Goal: Navigation & Orientation: Find specific page/section

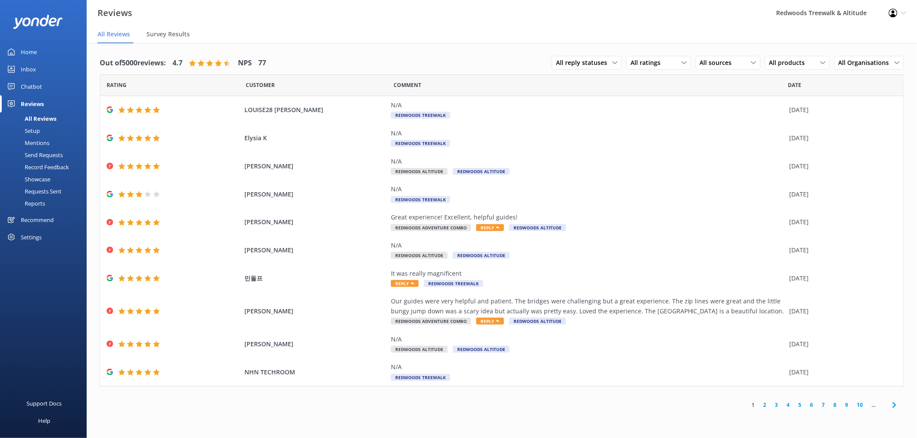
click at [29, 54] on div "Home" at bounding box center [29, 51] width 16 height 17
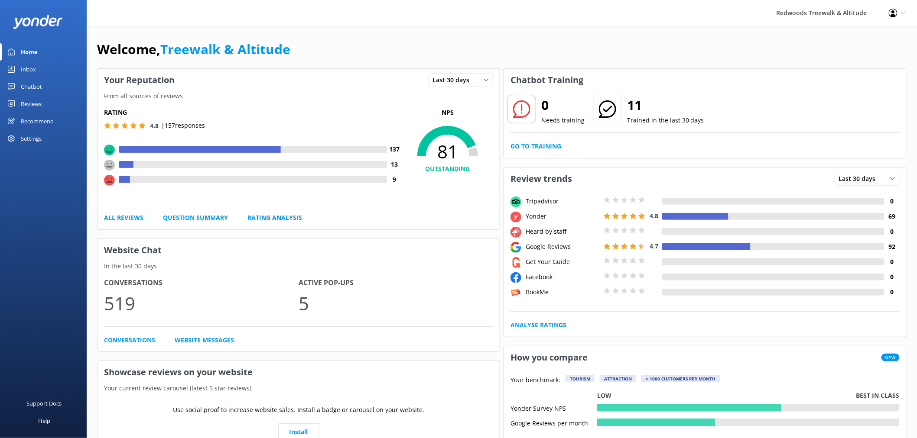
click at [36, 102] on div "Reviews" at bounding box center [31, 103] width 21 height 17
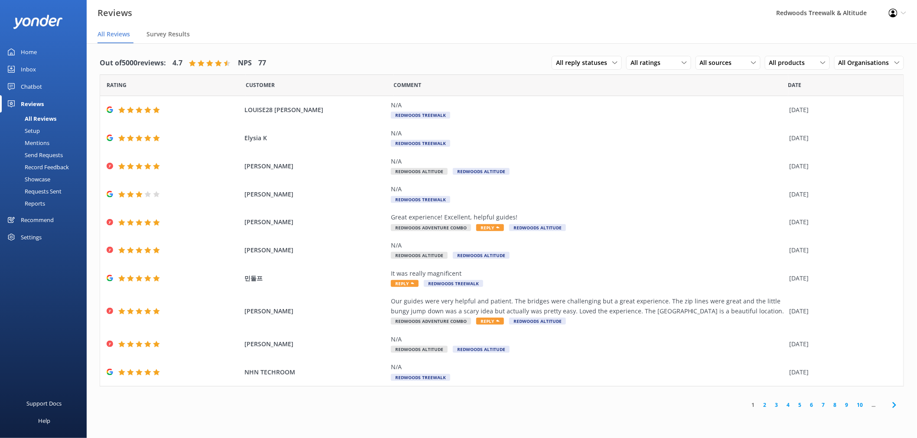
click at [43, 45] on link "Home" at bounding box center [43, 51] width 87 height 17
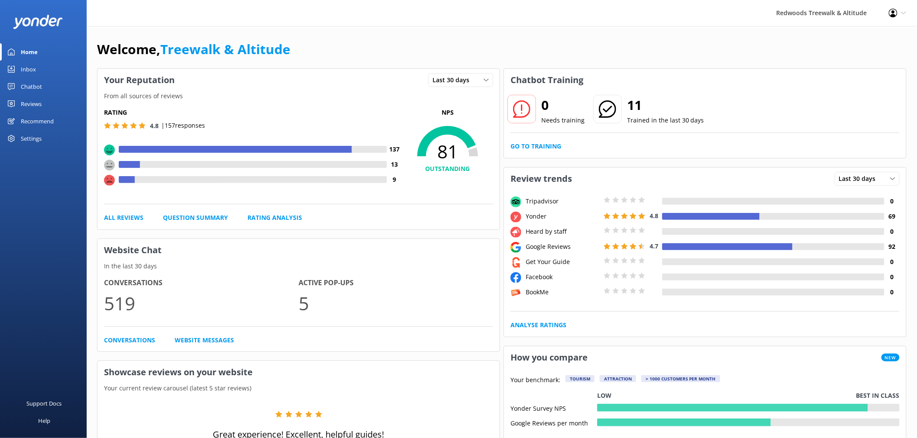
click at [49, 100] on link "Reviews" at bounding box center [43, 103] width 87 height 17
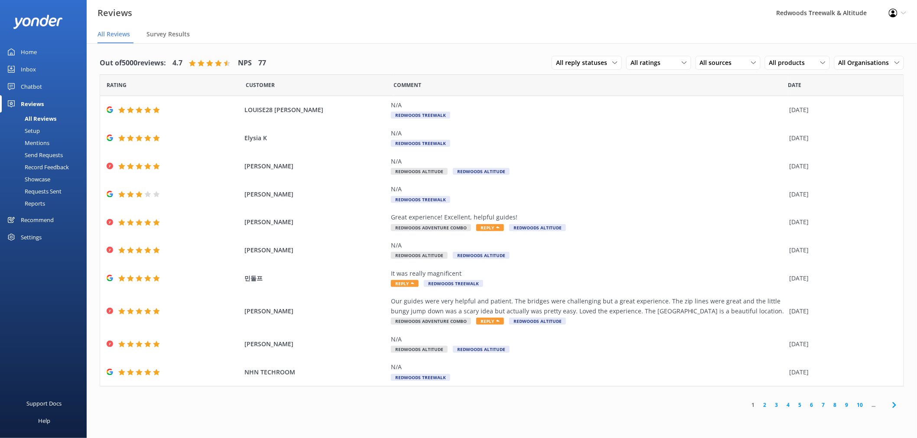
click at [42, 63] on link "Inbox" at bounding box center [43, 69] width 87 height 17
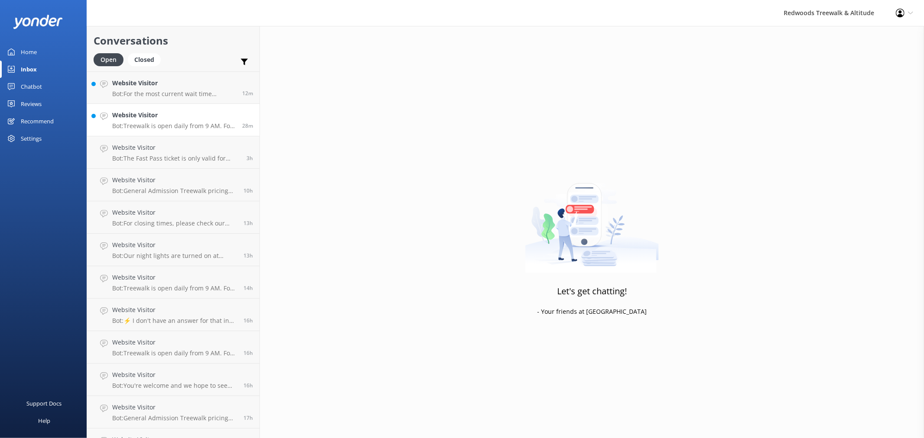
click at [124, 116] on h4 "Website Visitor" at bounding box center [173, 115] width 123 height 10
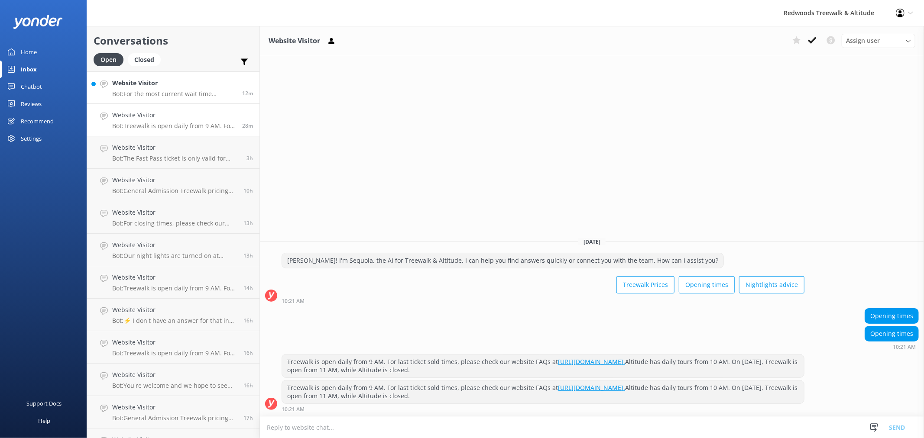
click at [135, 90] on p "Bot: For the most current wait time information for Redwoods Treewalk & Nightli…" at bounding box center [173, 94] width 123 height 8
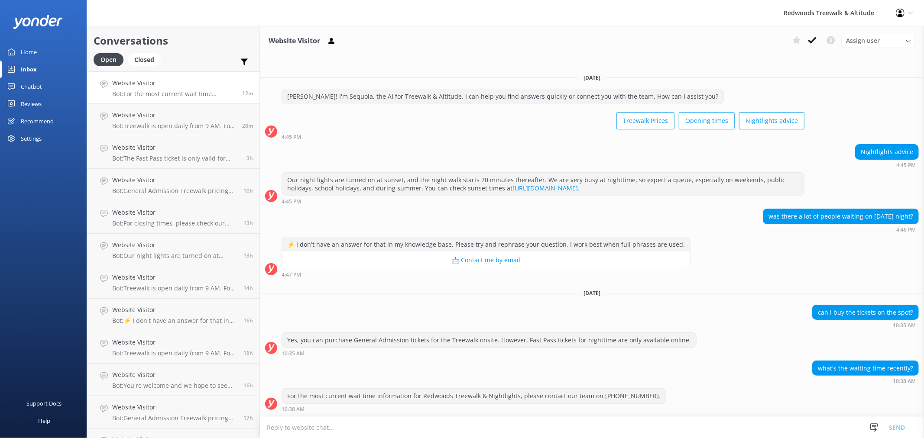
drag, startPoint x: 42, startPoint y: 55, endPoint x: 42, endPoint y: 63, distance: 7.8
click at [42, 55] on link "Home" at bounding box center [43, 51] width 87 height 17
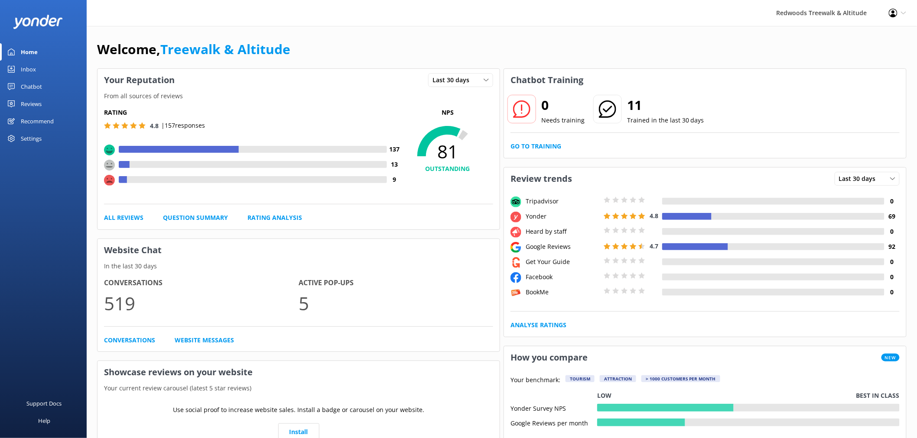
click at [41, 104] on div "Reviews" at bounding box center [31, 103] width 21 height 17
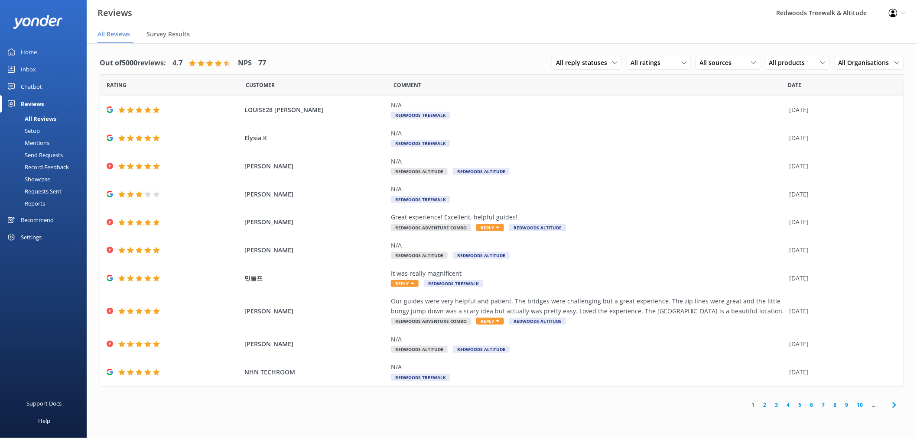
click at [42, 68] on link "Inbox" at bounding box center [43, 69] width 87 height 17
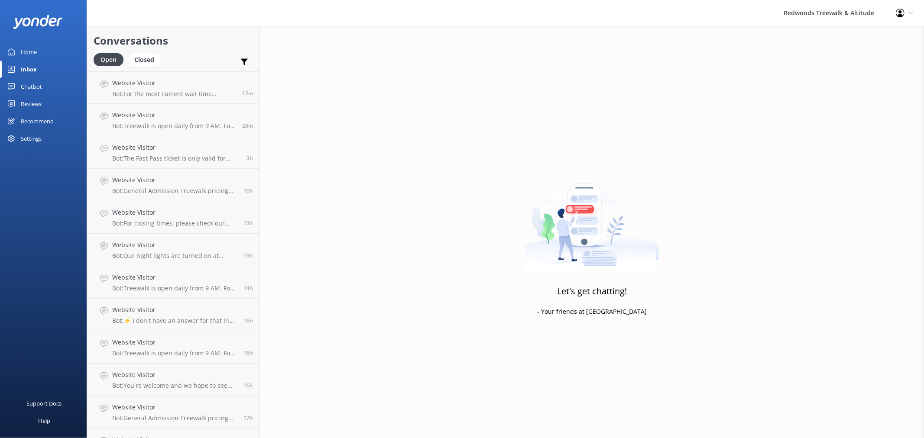
click at [46, 55] on link "Home" at bounding box center [43, 51] width 87 height 17
